Goal: Task Accomplishment & Management: Use online tool/utility

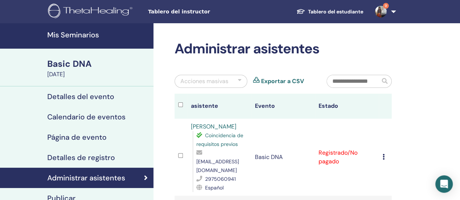
click at [237, 81] on div "Acciones masivas" at bounding box center [210, 81] width 73 height 13
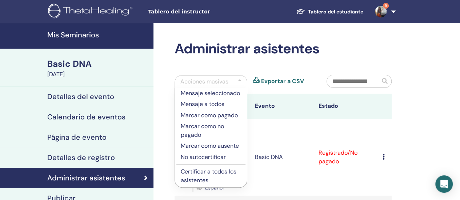
click at [214, 175] on p "Certificar a todos los asistentes" at bounding box center [211, 176] width 60 height 17
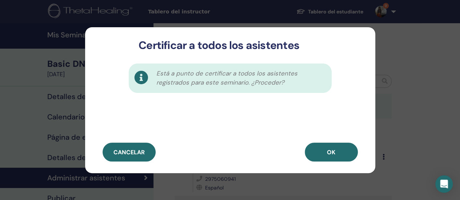
click at [338, 157] on button "OK" at bounding box center [331, 152] width 53 height 19
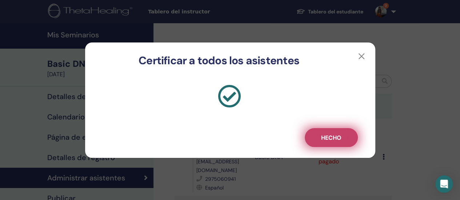
click at [320, 140] on button "Hecho" at bounding box center [331, 137] width 53 height 19
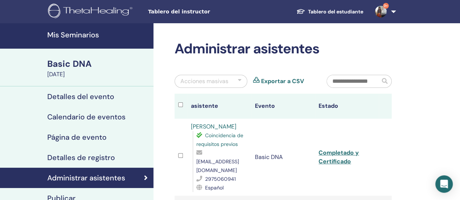
click at [382, 13] on img at bounding box center [381, 12] width 12 height 12
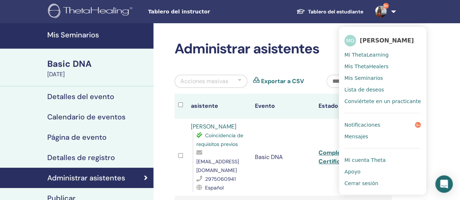
click at [374, 120] on link "Notificaciones 9+" at bounding box center [382, 125] width 76 height 12
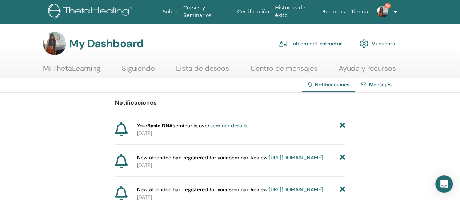
scroll to position [36, 0]
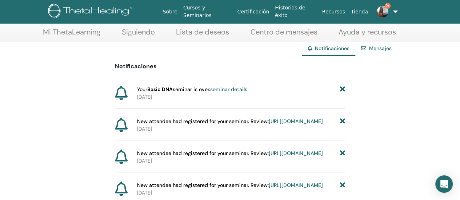
drag, startPoint x: 290, startPoint y: 90, endPoint x: 269, endPoint y: 88, distance: 20.8
click at [269, 88] on div "Your Basic DNA seminar is over. seminar details" at bounding box center [241, 90] width 208 height 8
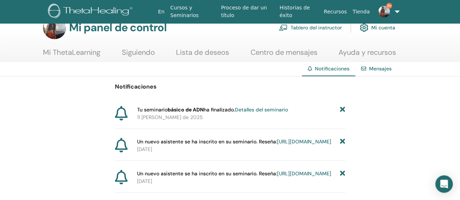
scroll to position [0, 0]
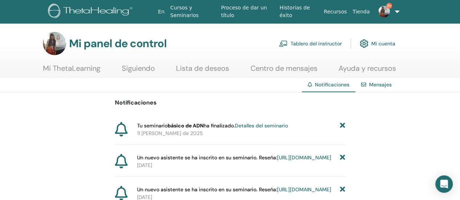
click at [375, 10] on span "9+" at bounding box center [383, 11] width 17 height 6
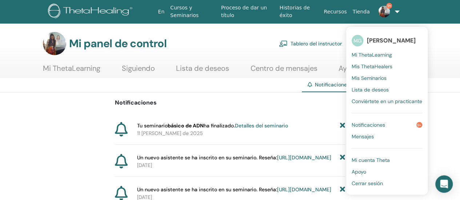
click at [282, 99] on p "Notificaciones" at bounding box center [230, 102] width 230 height 9
